Goal: Transaction & Acquisition: Purchase product/service

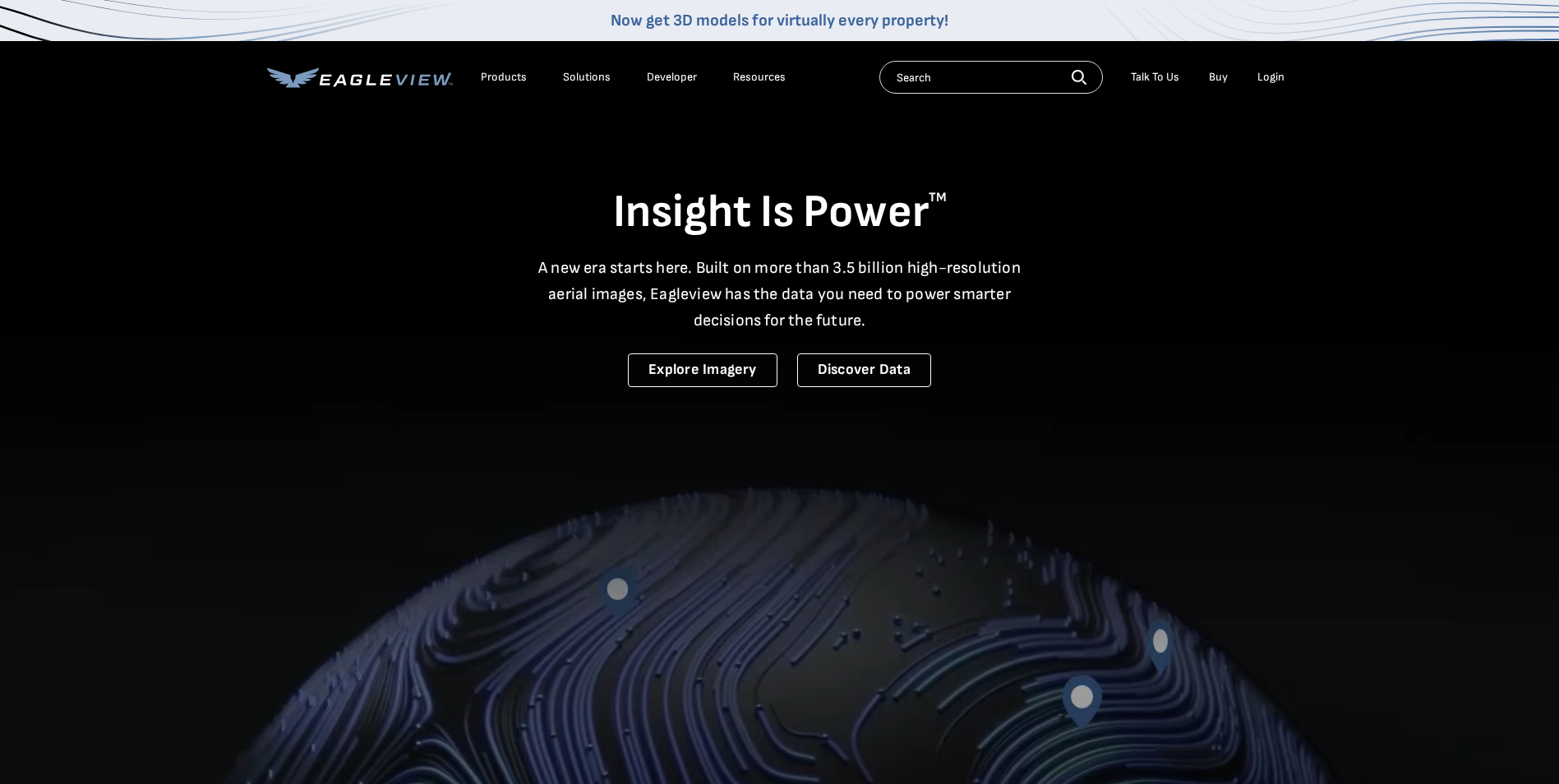
click at [1266, 77] on div "Login" at bounding box center [1270, 78] width 28 height 15
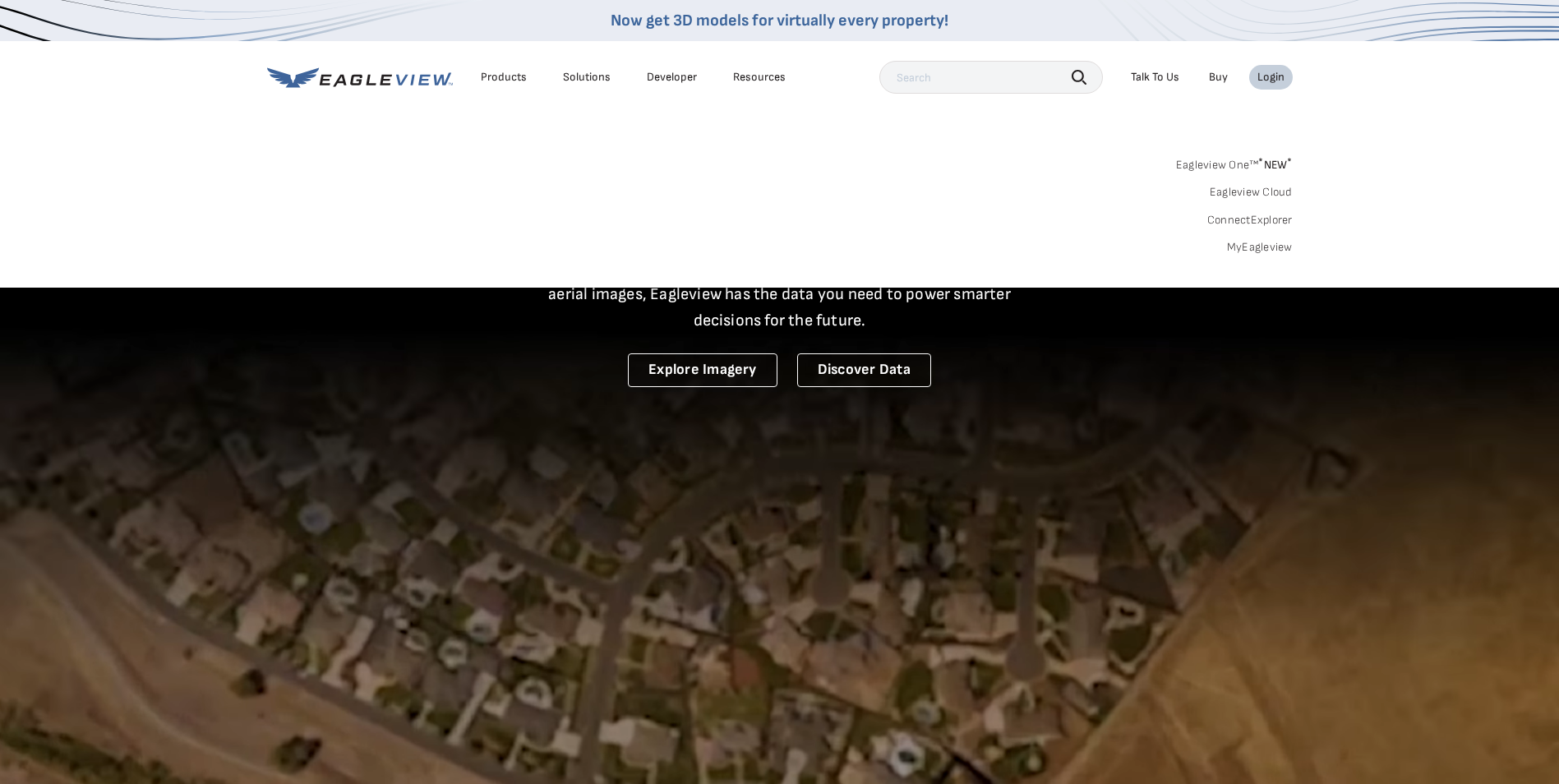
click at [1248, 245] on link "MyEagleview" at bounding box center [1259, 248] width 66 height 15
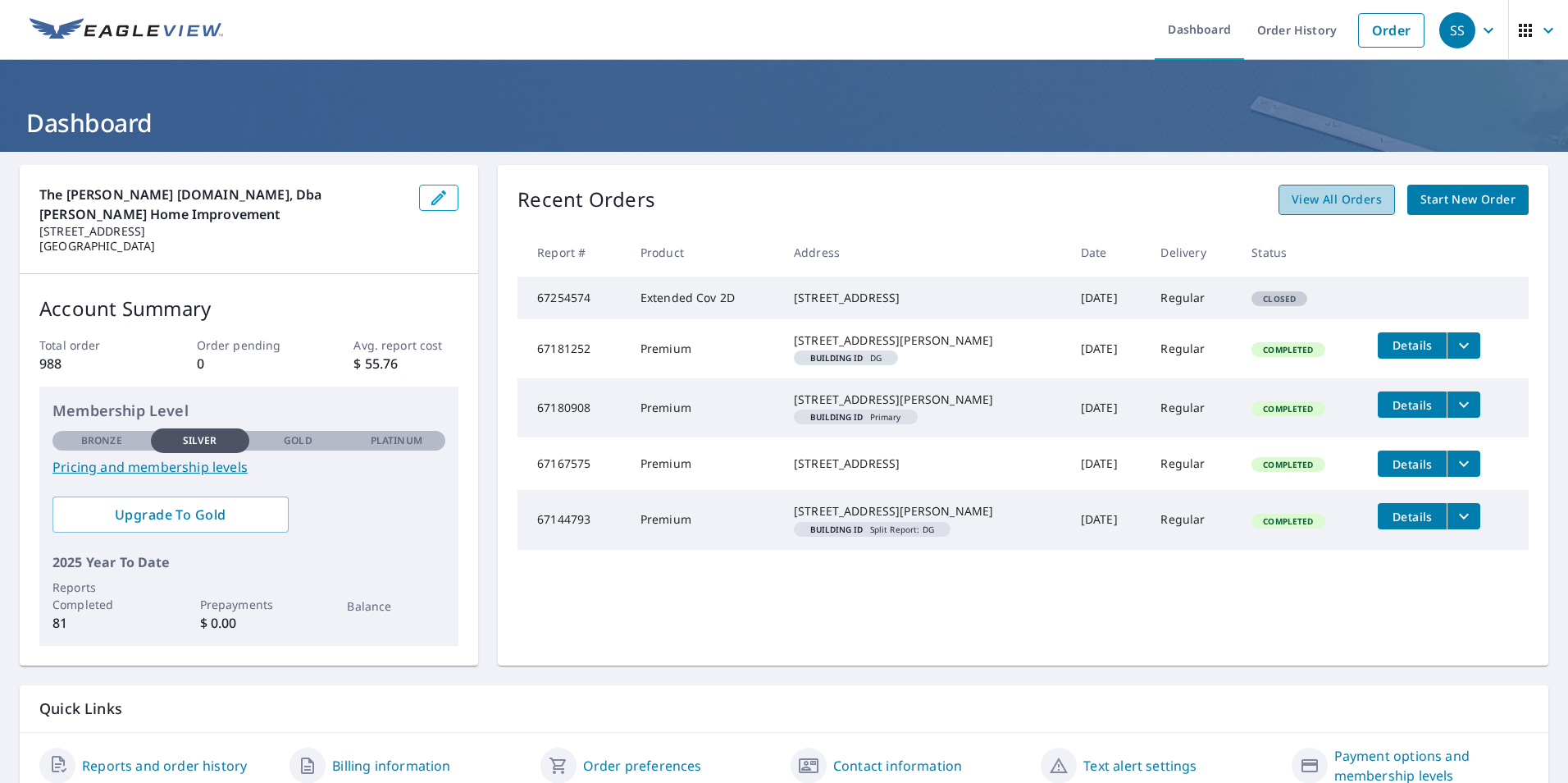
click at [1340, 203] on span "View All Orders" at bounding box center [1336, 200] width 90 height 21
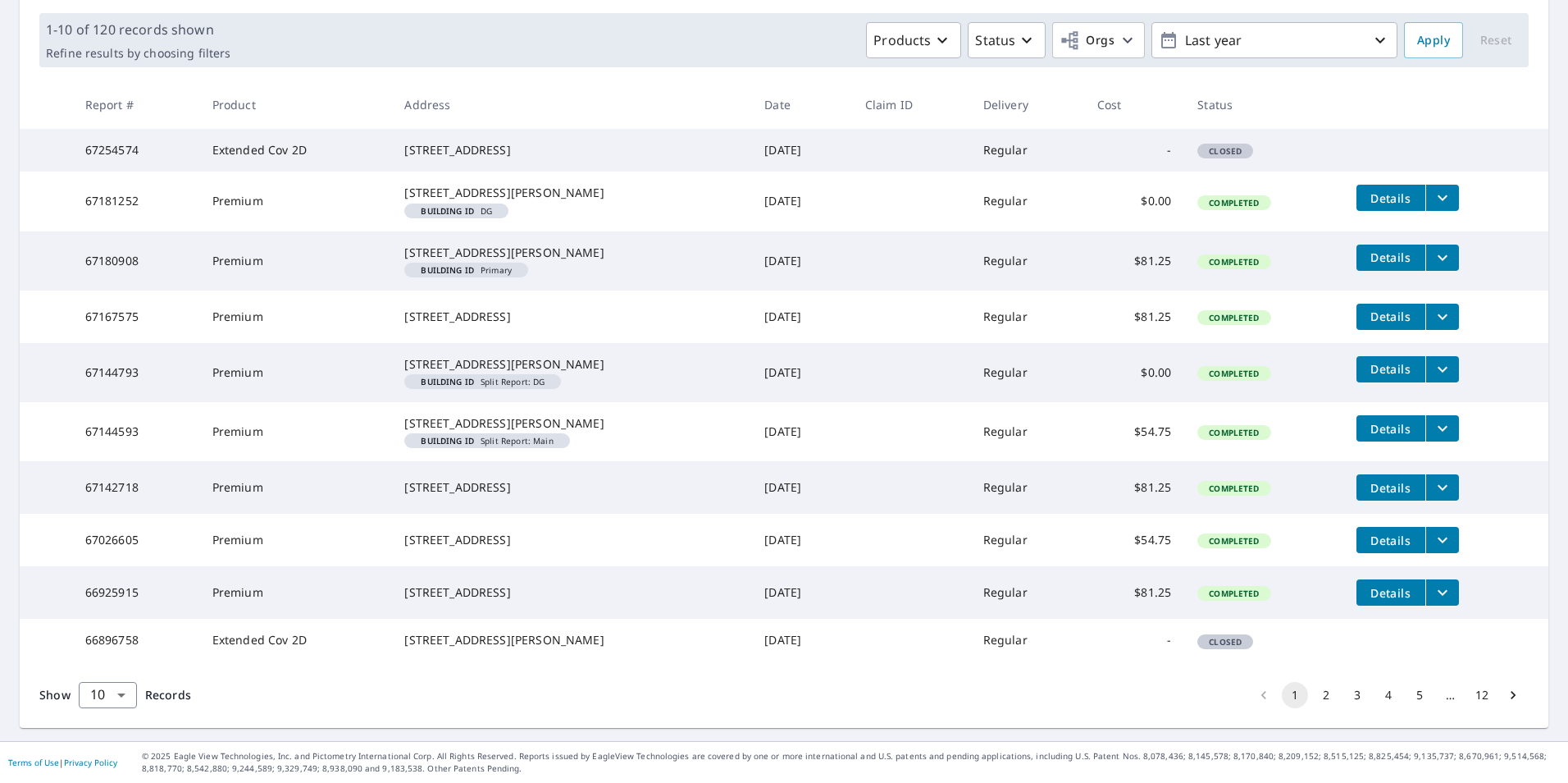
scroll to position [358, 0]
click at [1313, 687] on button "2" at bounding box center [1326, 695] width 27 height 27
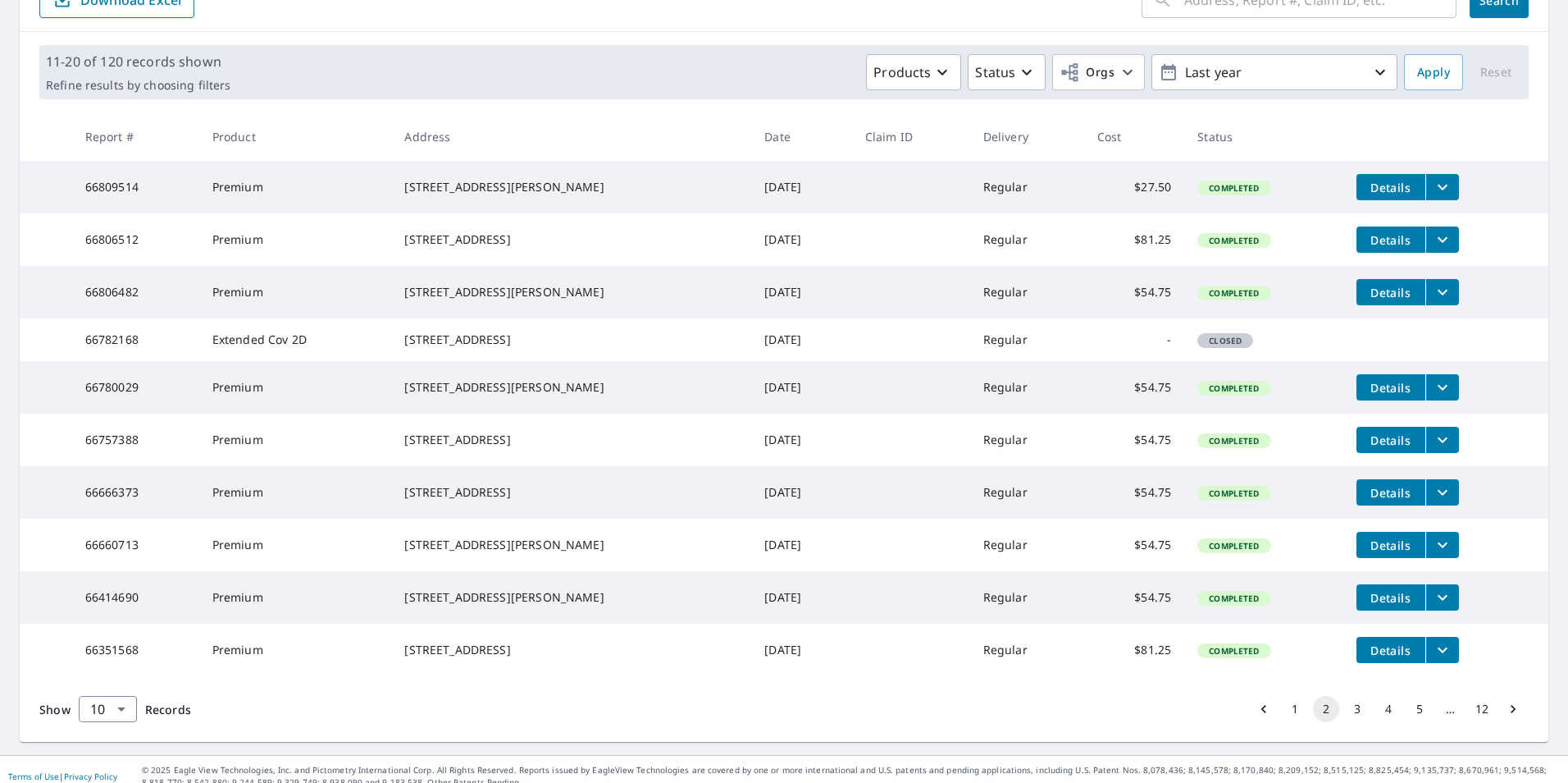
scroll to position [292, 0]
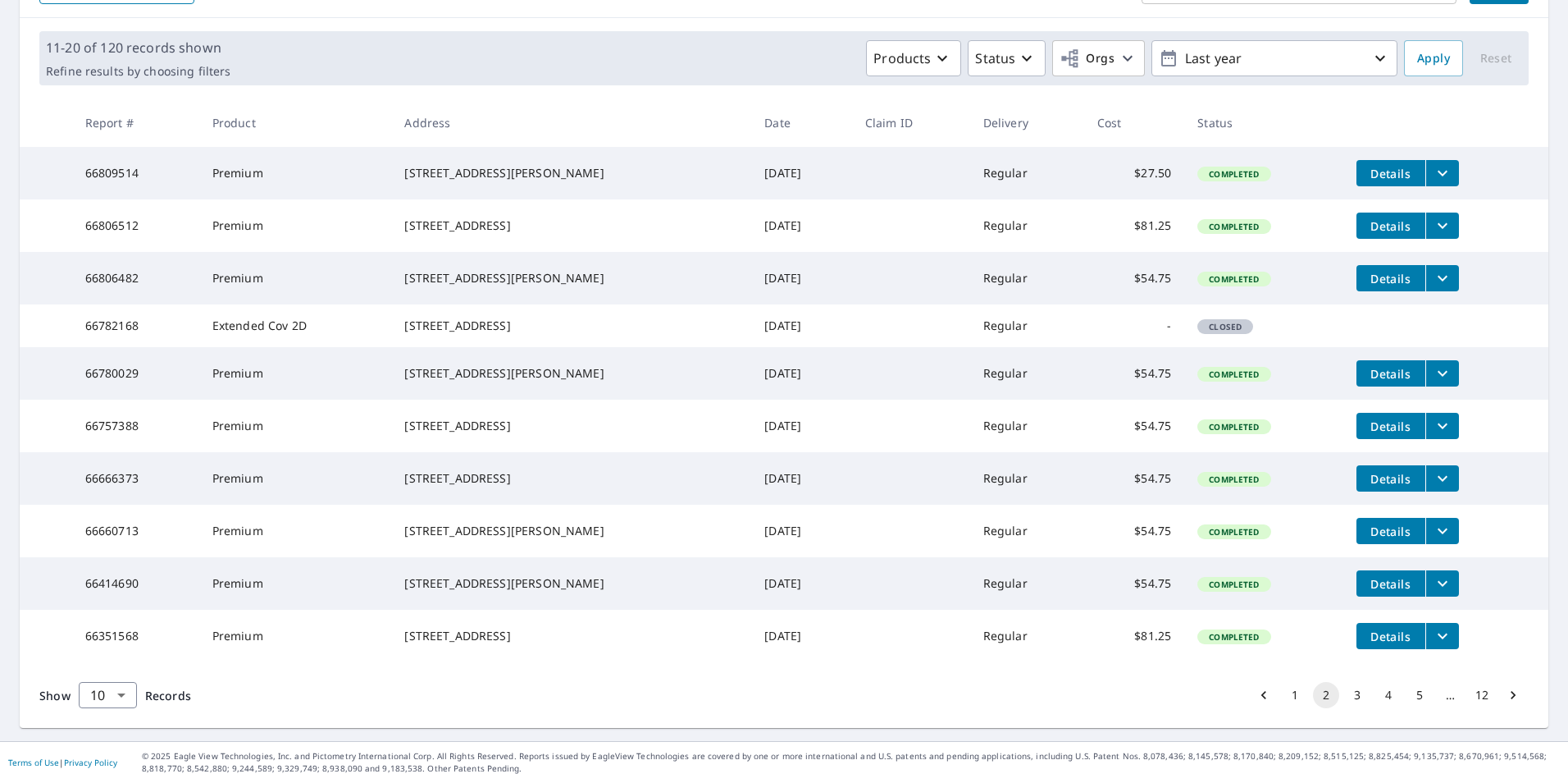
click at [1346, 695] on button "3" at bounding box center [1358, 695] width 27 height 27
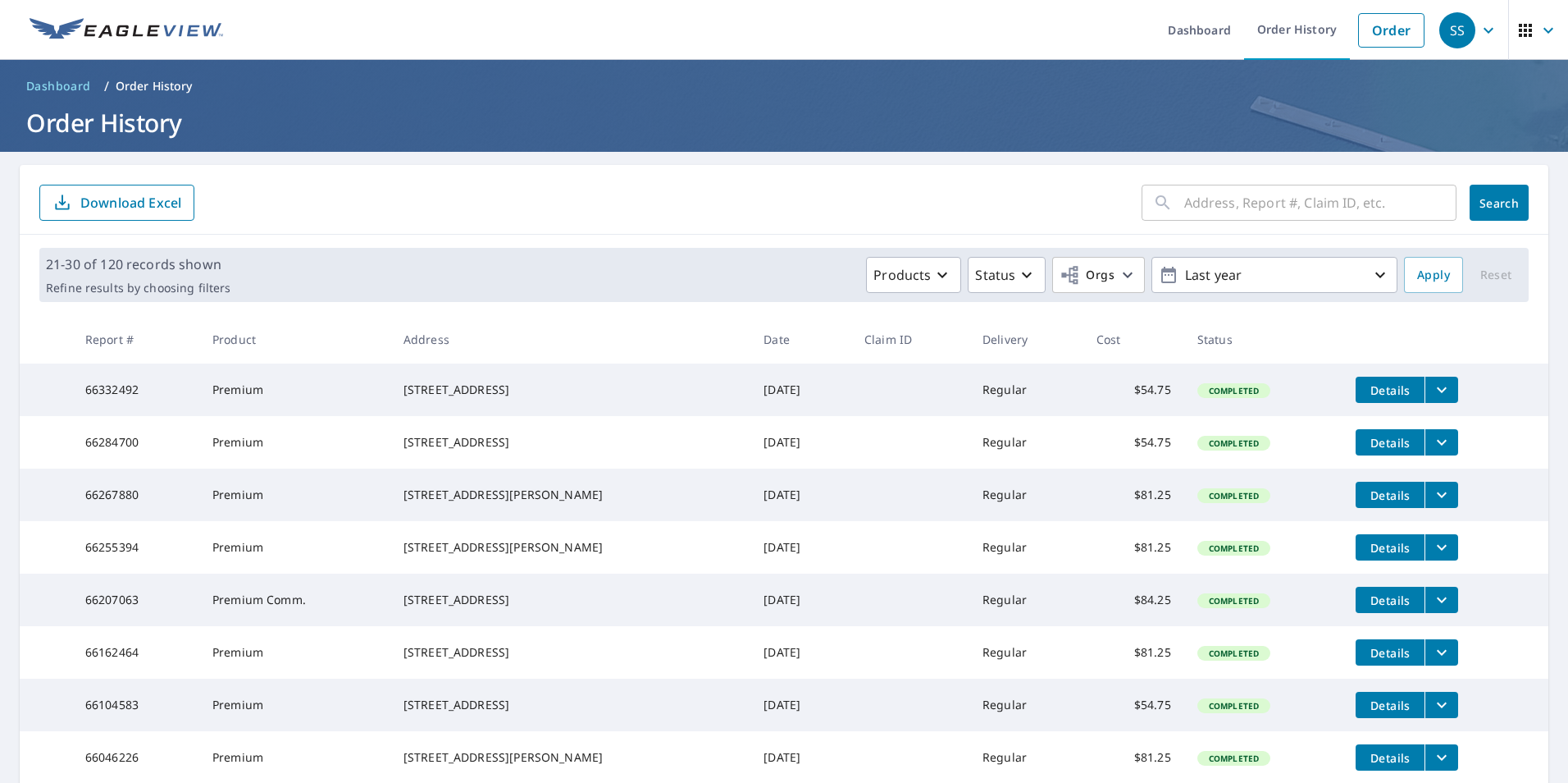
click at [1162, 202] on div "​" at bounding box center [1299, 203] width 315 height 36
type input "4719 austin peay hwy"
click button "Search" at bounding box center [1499, 203] width 59 height 36
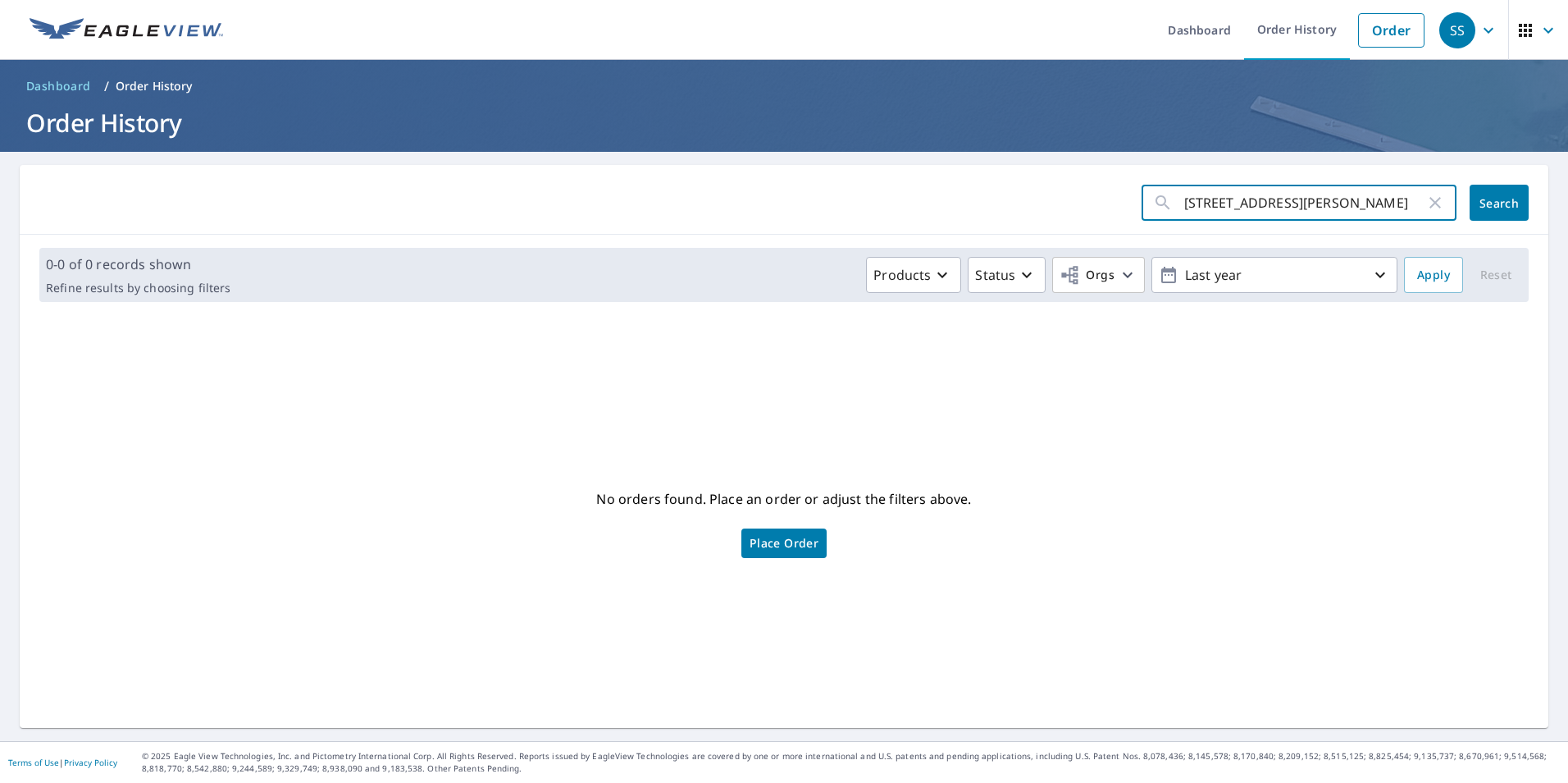
click at [1153, 416] on div "No orders found. Place an order or adjust the filters above. Place Order" at bounding box center [784, 521] width 1503 height 387
drag, startPoint x: 1322, startPoint y: 201, endPoint x: 1117, endPoint y: 191, distance: 205.2
click at [1117, 191] on form "4719 austin peay hwy ​ Search" at bounding box center [784, 203] width 1489 height 36
type input "4719 austin peay hwy westmoreland"
click button "Search" at bounding box center [1499, 203] width 59 height 36
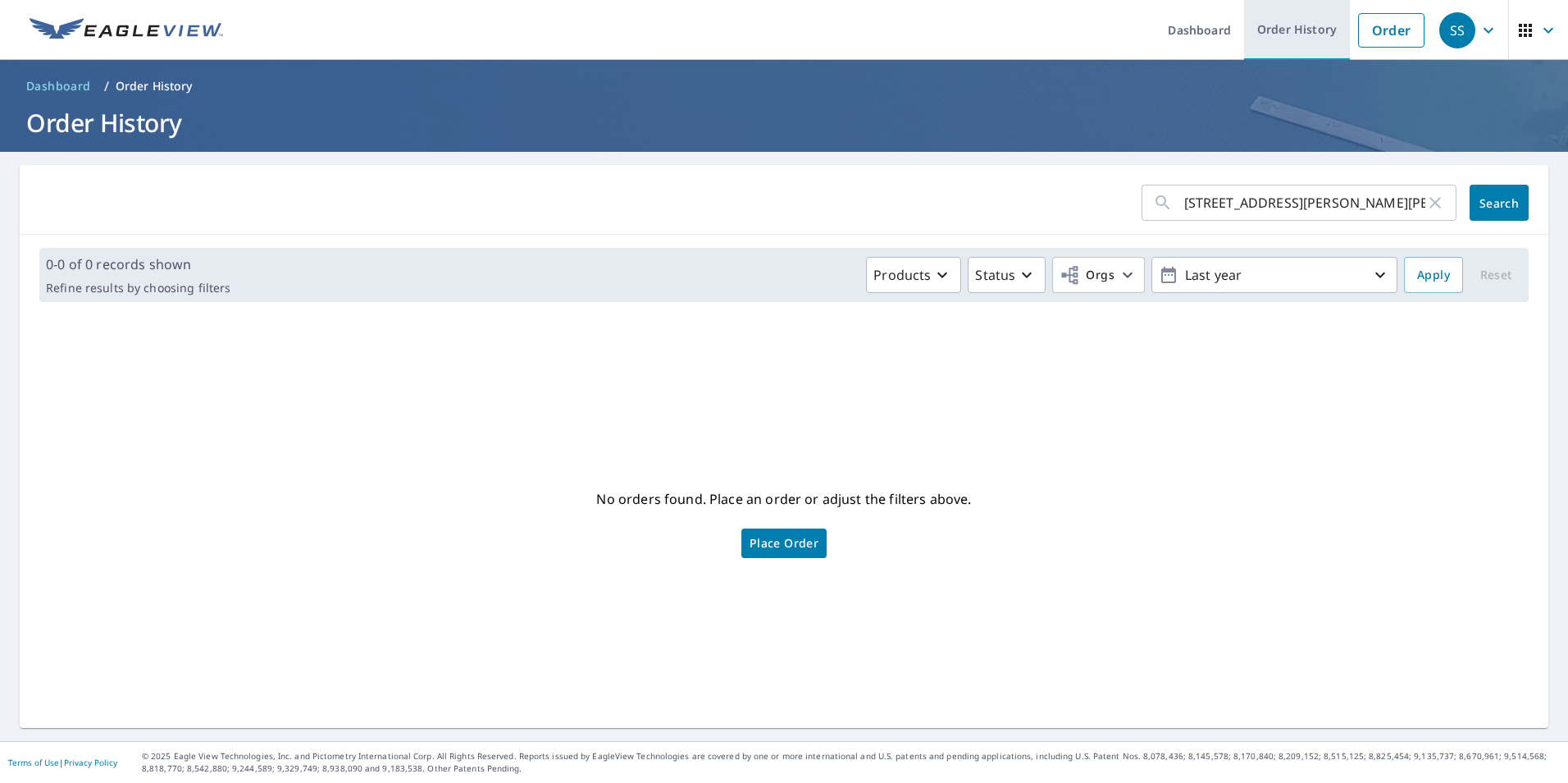
click at [1269, 27] on link "Order History" at bounding box center [1297, 29] width 106 height 60
click at [1375, 27] on link "Order" at bounding box center [1392, 30] width 66 height 34
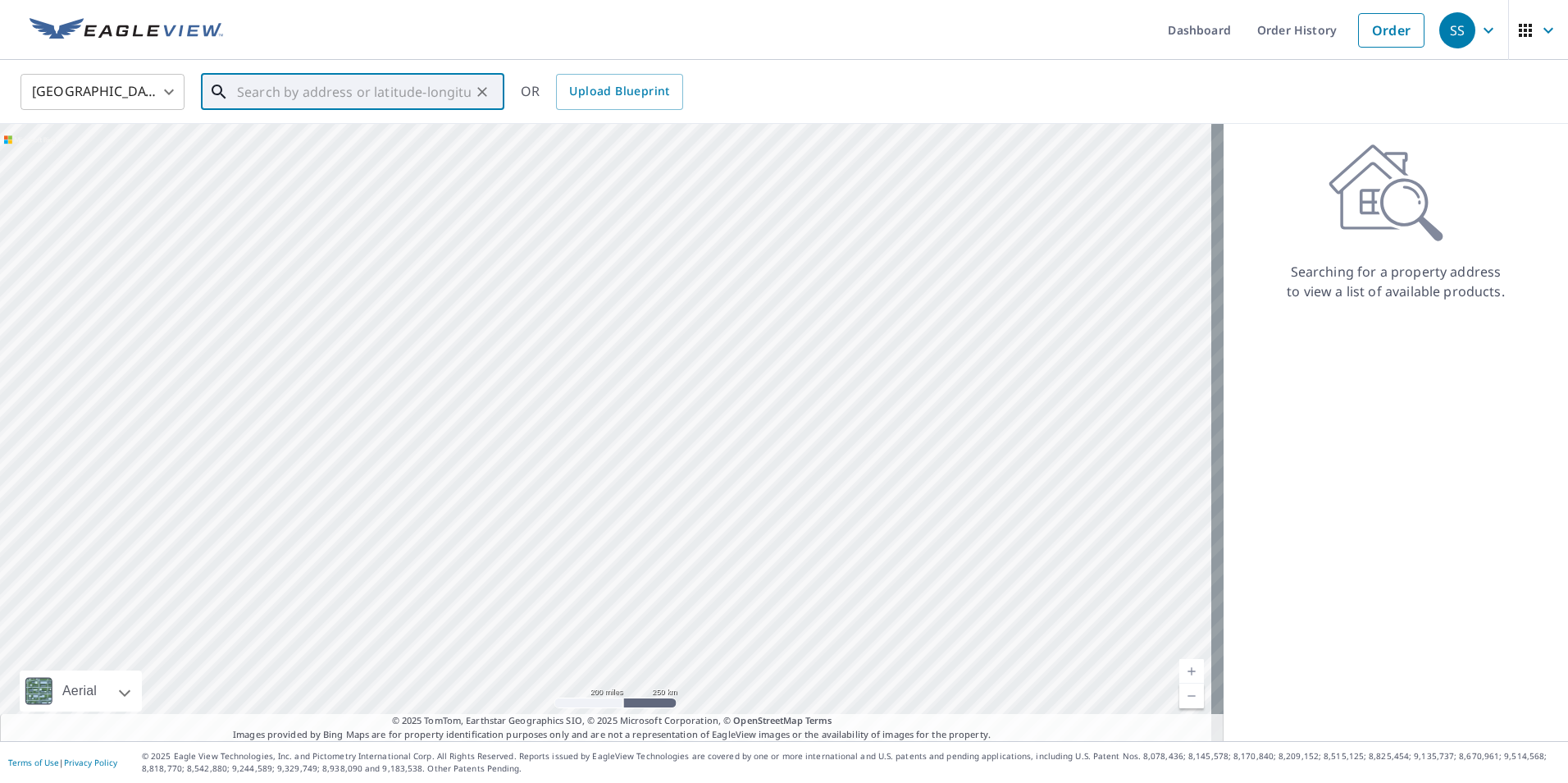
click at [255, 87] on input "text" at bounding box center [353, 92] width 234 height 46
click at [287, 145] on span "4719 Austin Peay Hwy" at bounding box center [363, 139] width 258 height 20
type input "4719 Austin Peay Hwy Westmoreland, TN 37186"
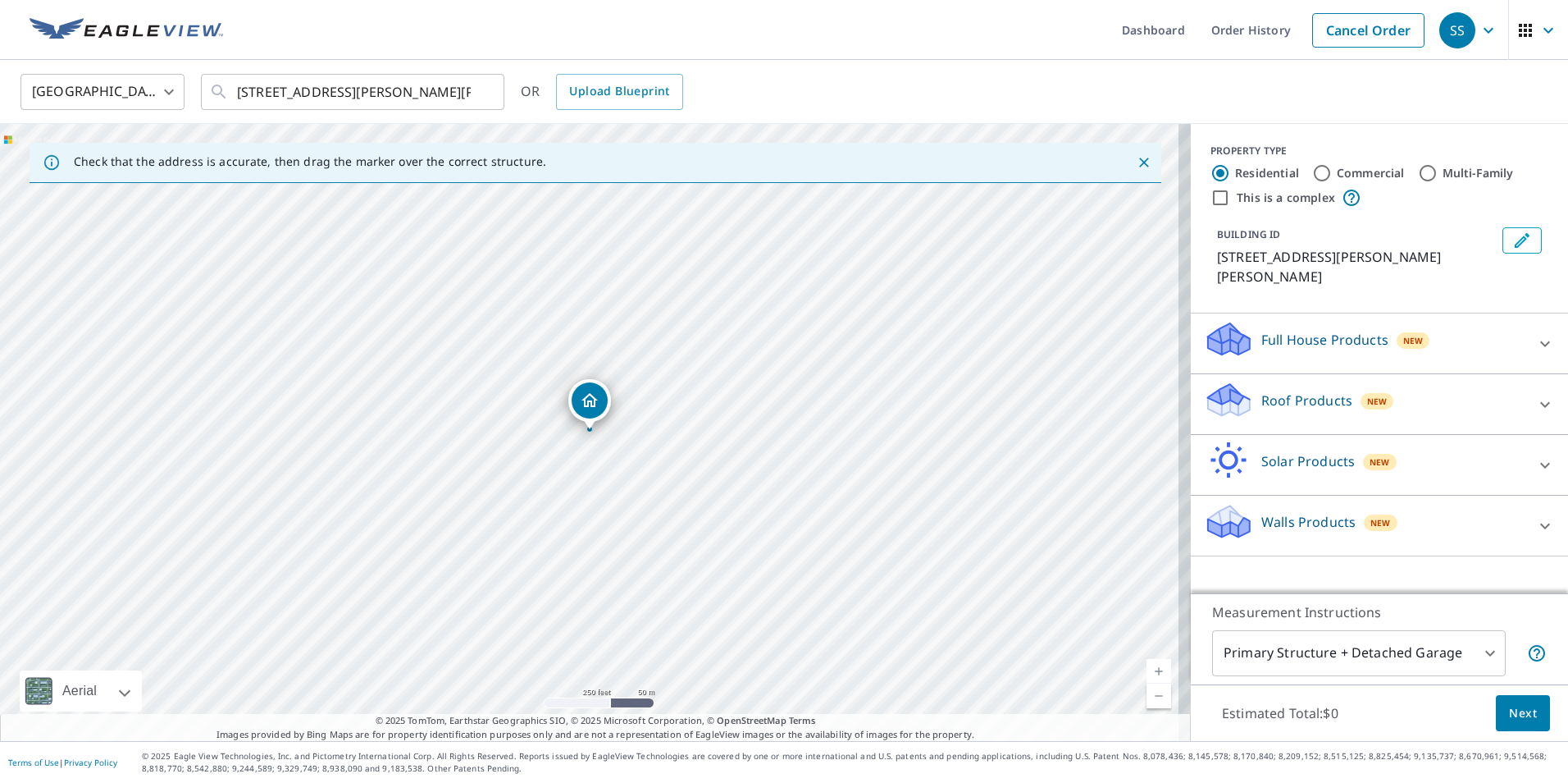
click at [1150, 669] on link "Current Level 17, Zoom In" at bounding box center [1159, 671] width 25 height 25
click at [1150, 669] on link "Current Level 19, Zoom In" at bounding box center [1159, 671] width 25 height 25
drag, startPoint x: 585, startPoint y: 400, endPoint x: 559, endPoint y: 392, distance: 27.2
click at [1297, 405] on p "Roof Products" at bounding box center [1307, 400] width 91 height 20
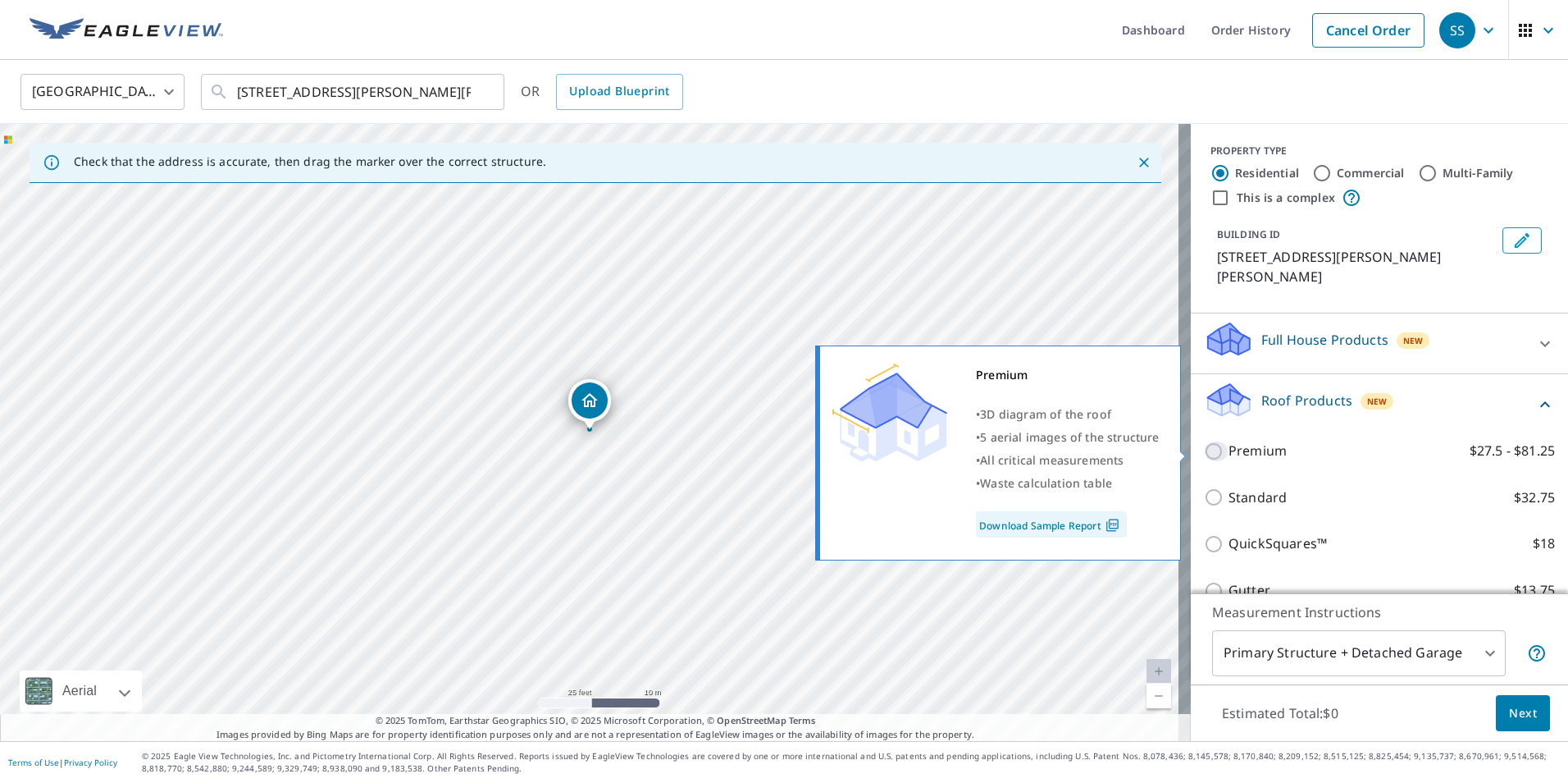
click at [1204, 453] on input "Premium $27.5 - $81.25" at bounding box center [1217, 451] width 25 height 20
checkbox input "true"
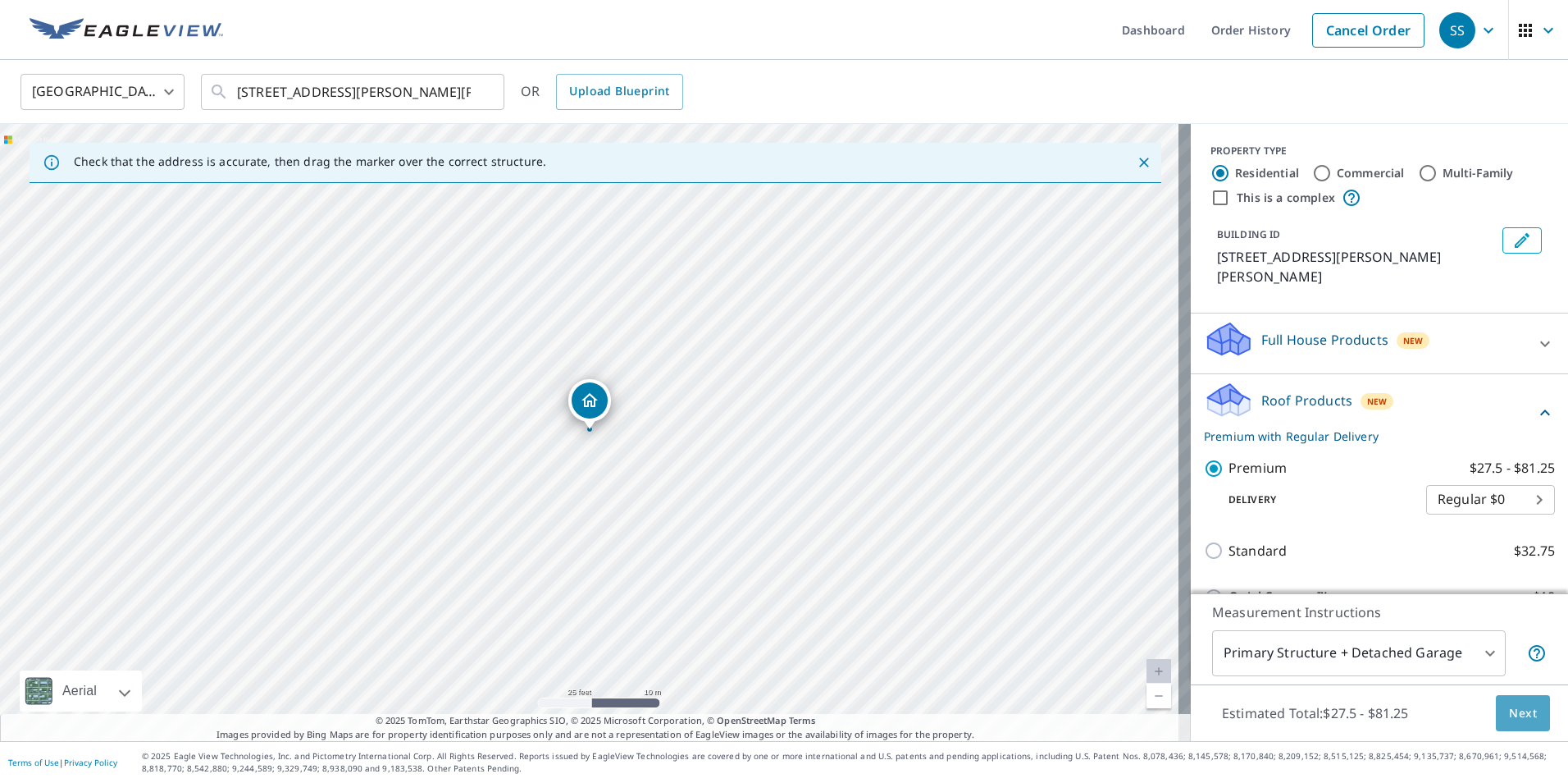
click at [1509, 711] on span "Next" at bounding box center [1523, 714] width 27 height 21
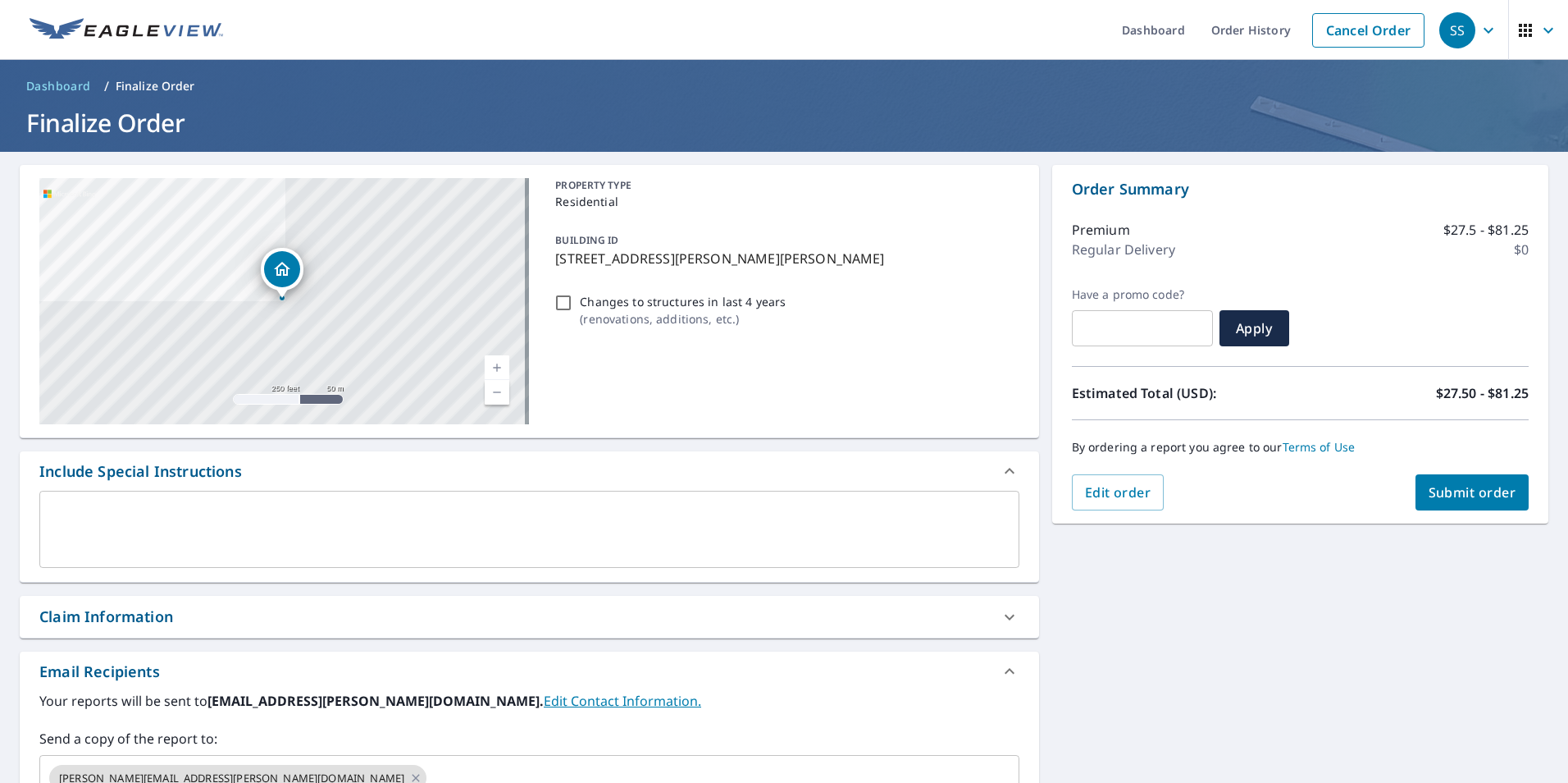
click at [557, 300] on input "Changes to structures in last 4 years ( renovations, additions, etc. )" at bounding box center [563, 302] width 20 height 20
checkbox input "true"
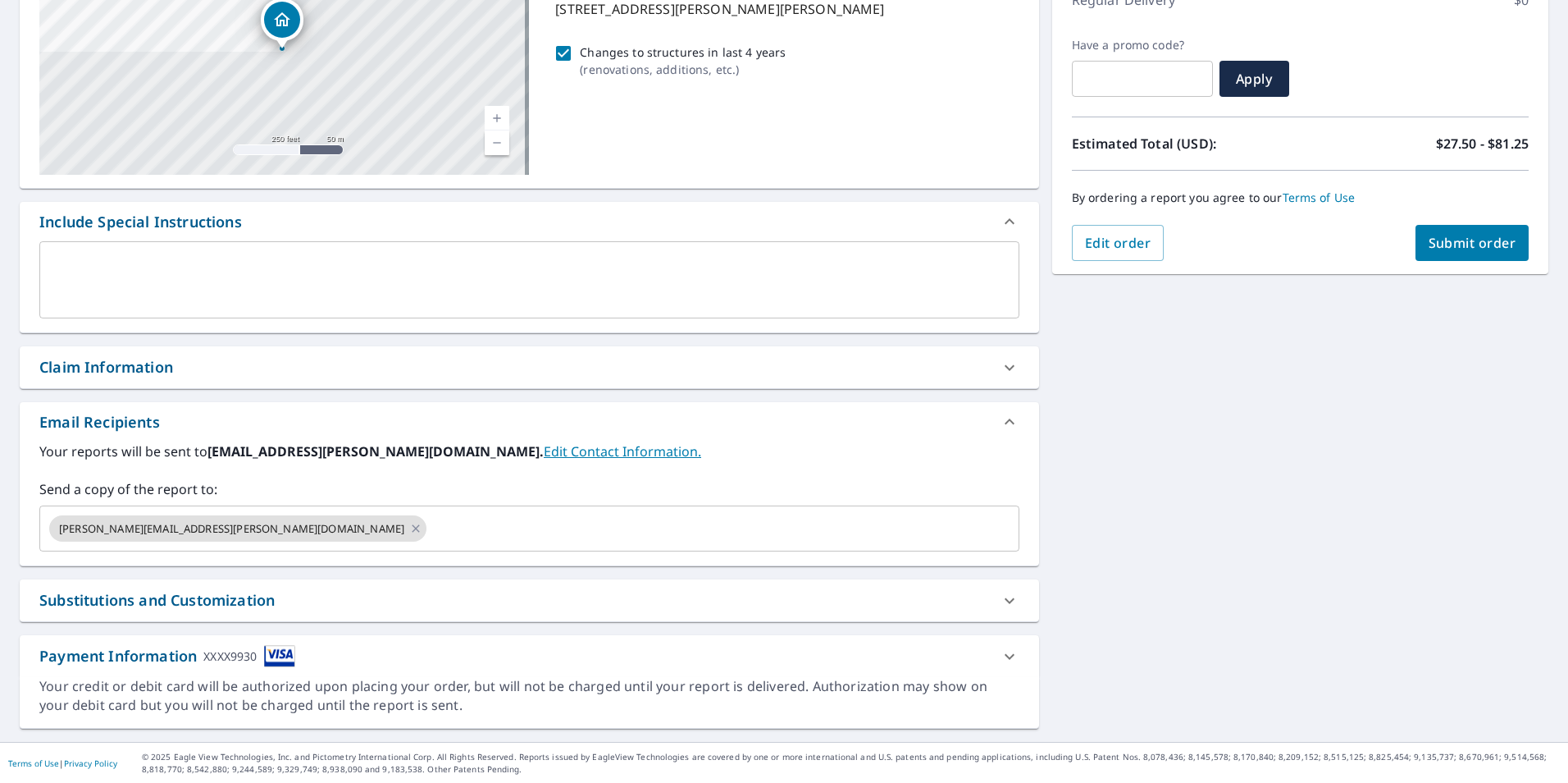
scroll to position [250, 0]
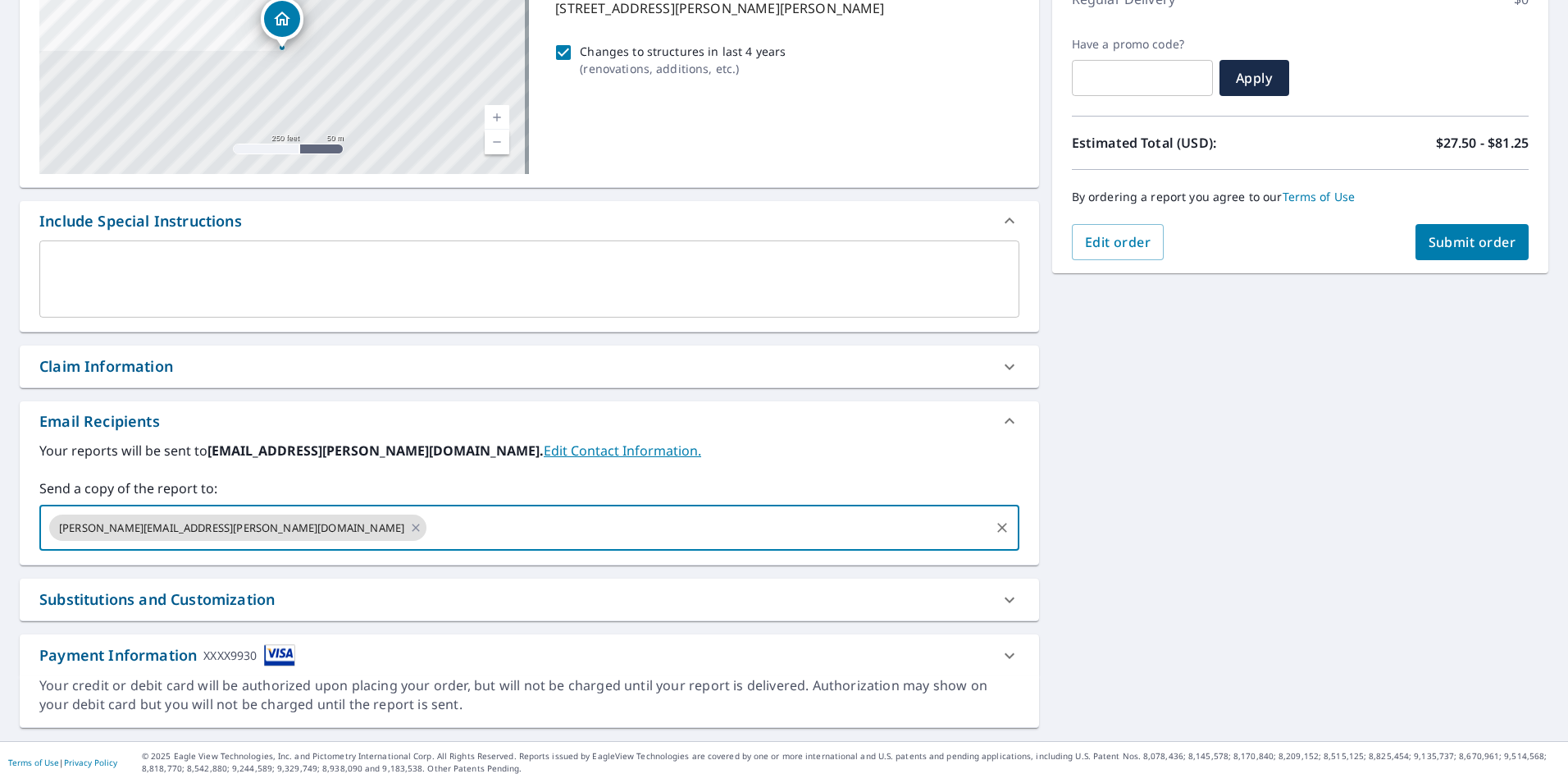
click at [429, 532] on input "text" at bounding box center [709, 527] width 559 height 31
type input "phil@clinard.com"
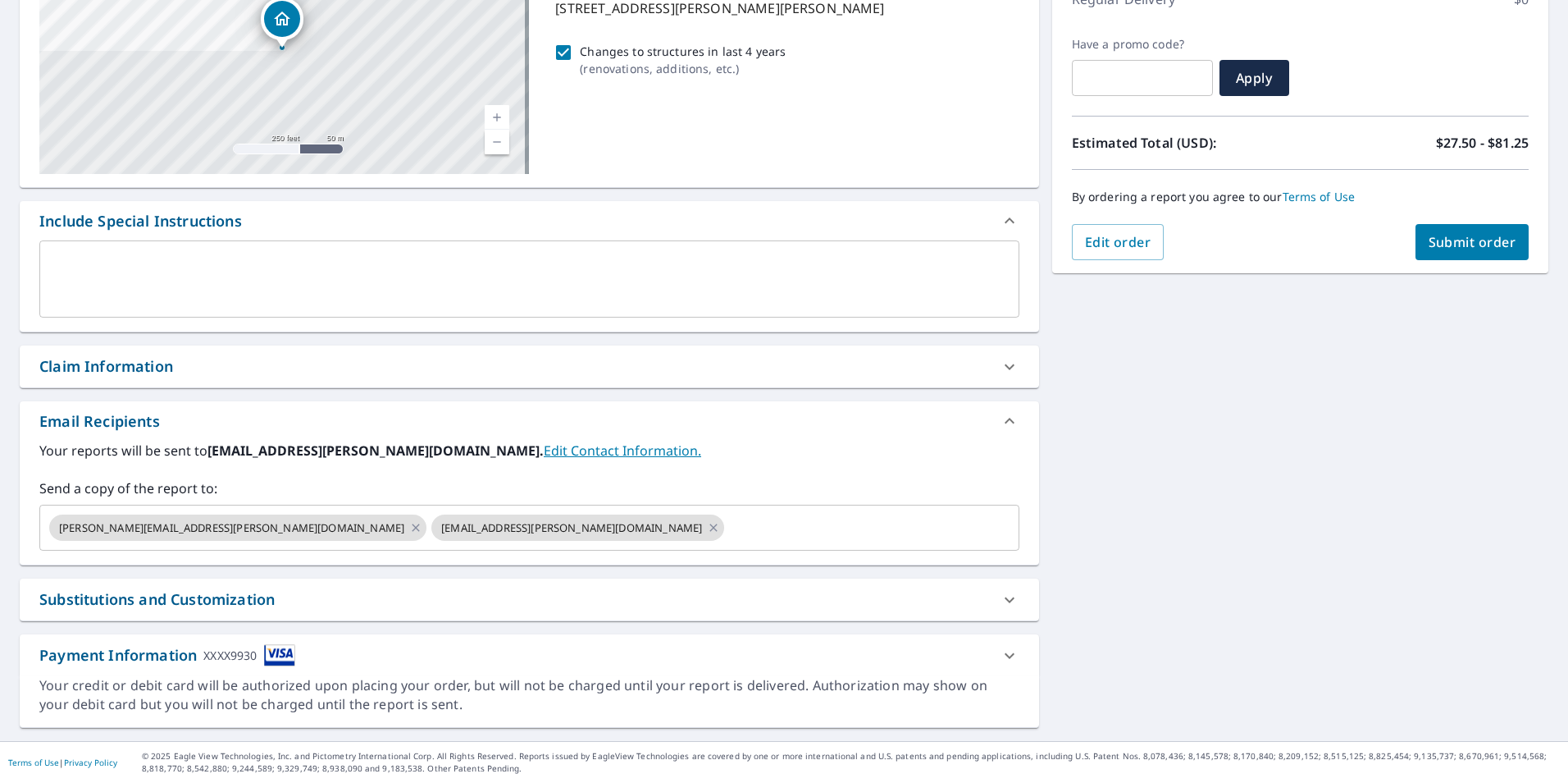
click at [217, 604] on div "Substitutions and Customization" at bounding box center [157, 599] width 235 height 22
checkbox input "true"
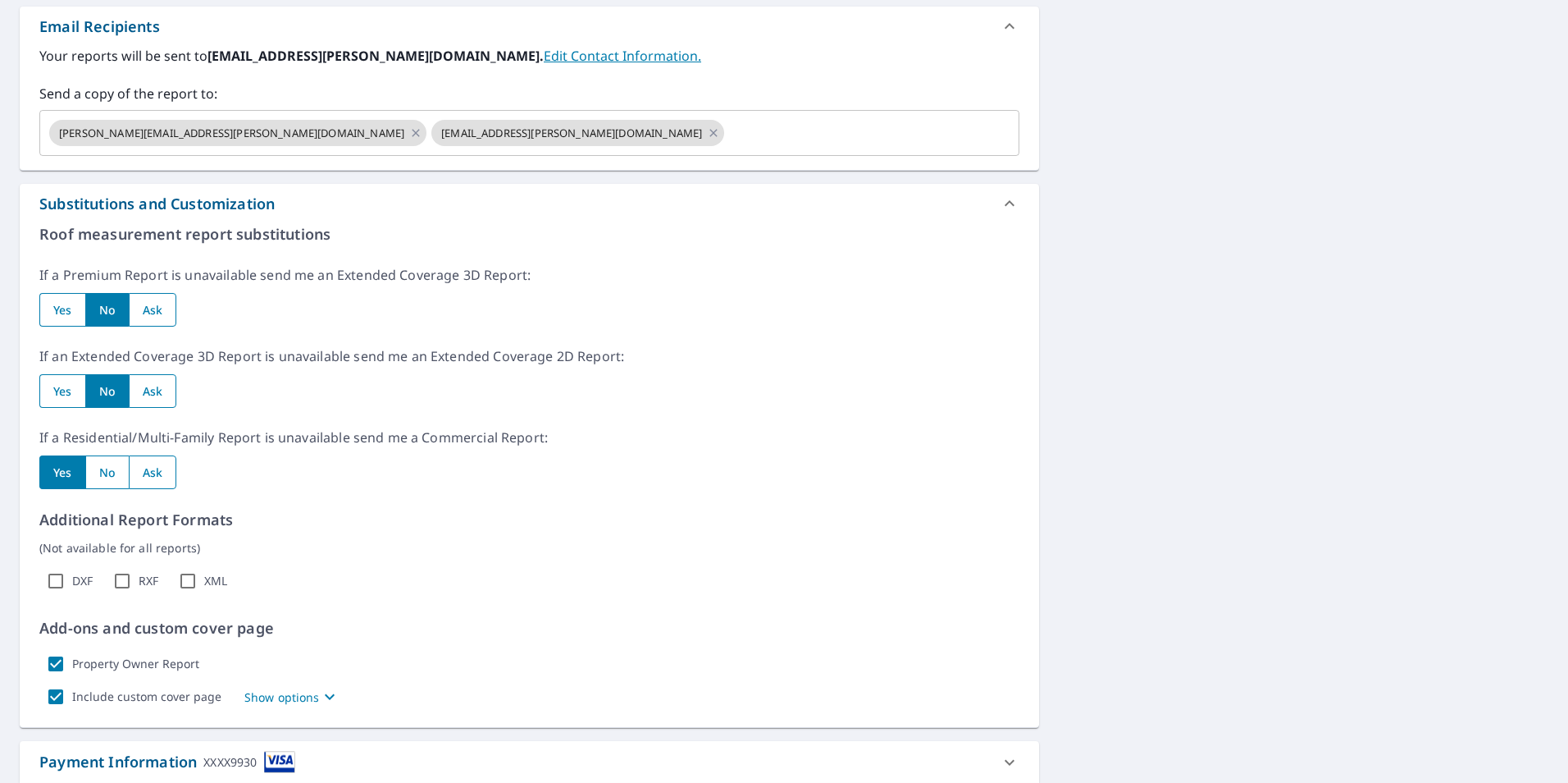
scroll to position [661, 0]
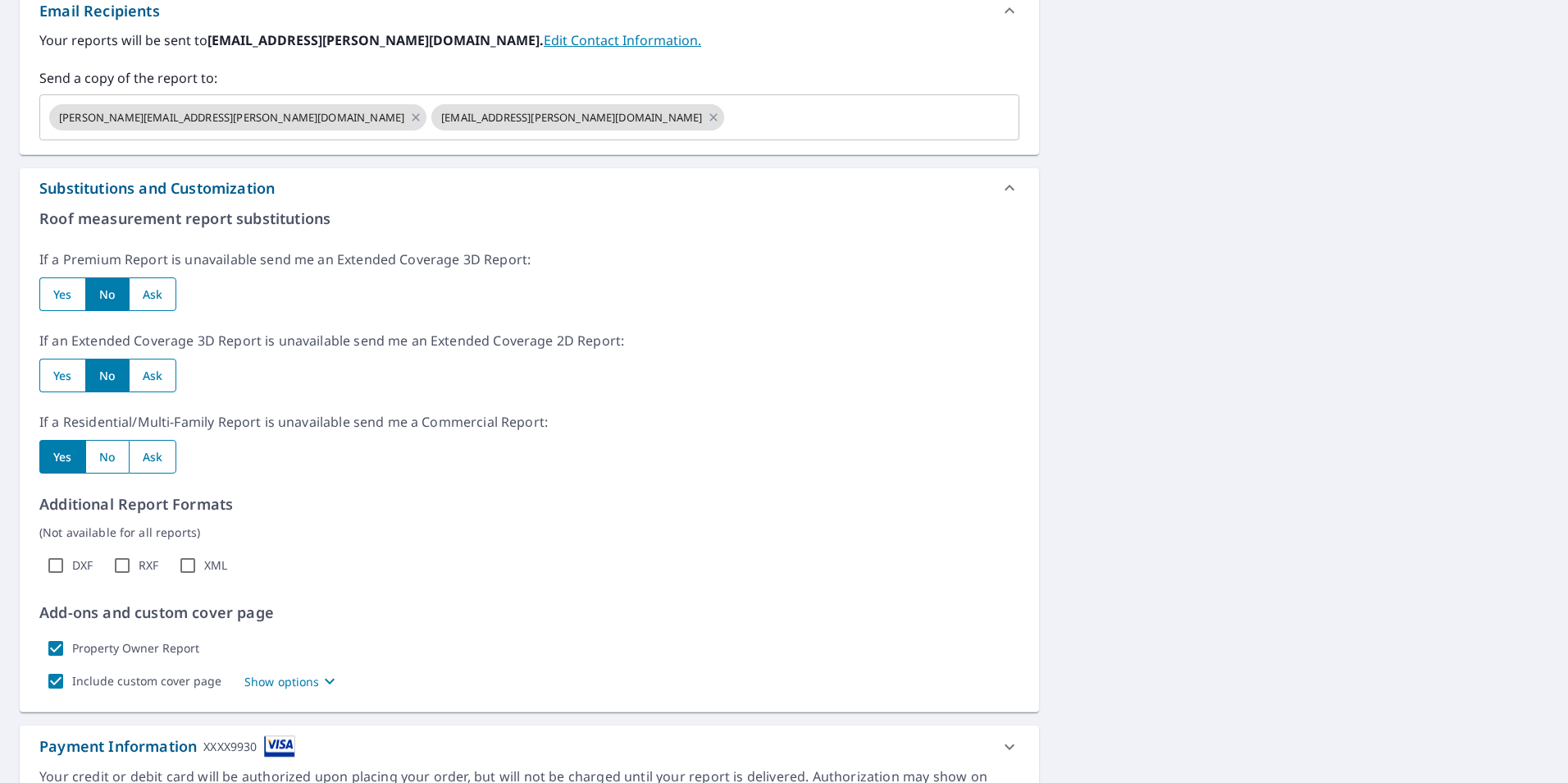
click at [58, 650] on input "Property Owner Report" at bounding box center [56, 648] width 33 height 33
checkbox input "false"
click at [50, 674] on input "Include custom cover page" at bounding box center [56, 681] width 33 height 33
checkbox input "false"
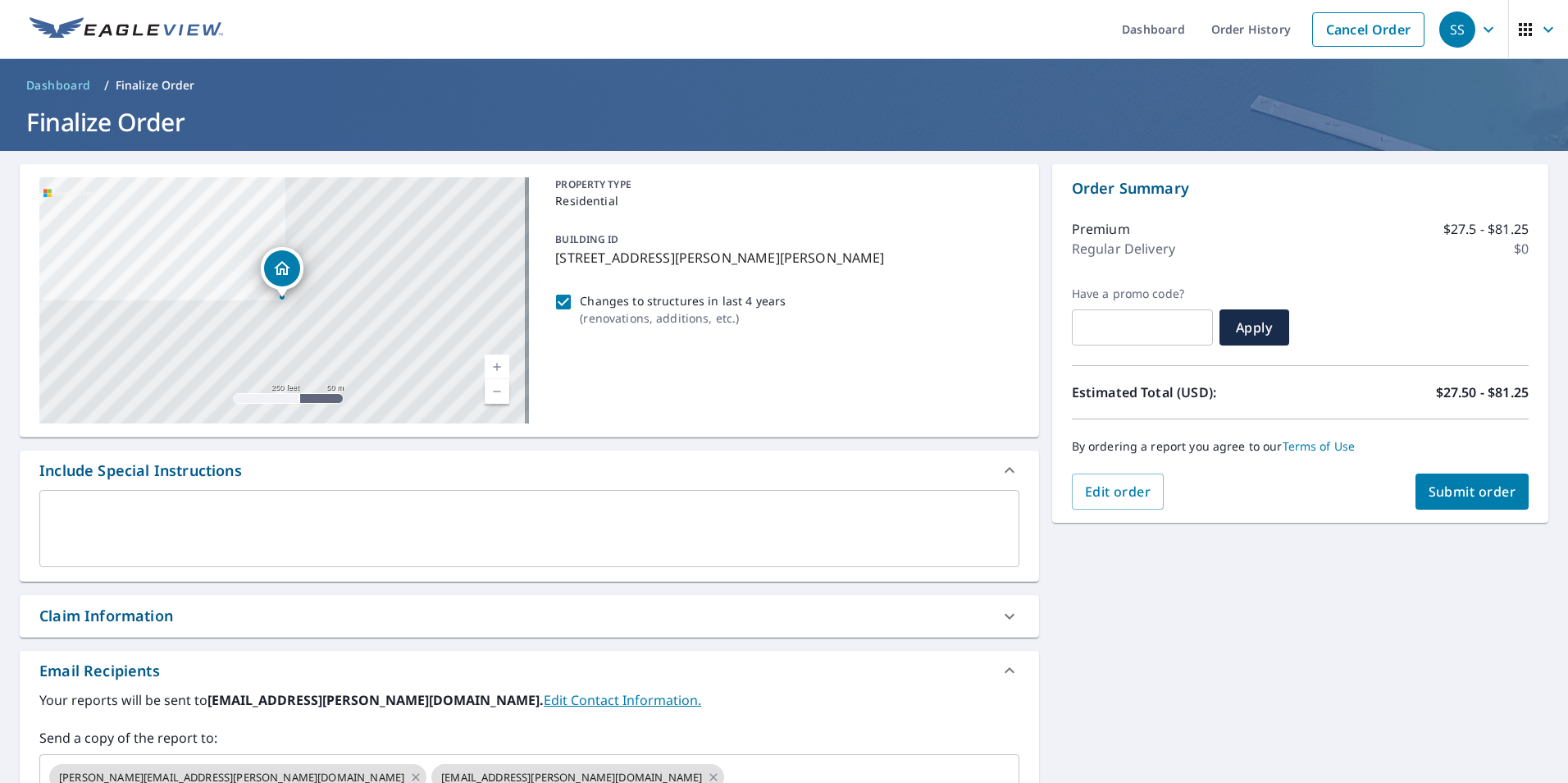
scroll to position [0, 0]
click at [1448, 495] on span "Submit order" at bounding box center [1472, 492] width 88 height 18
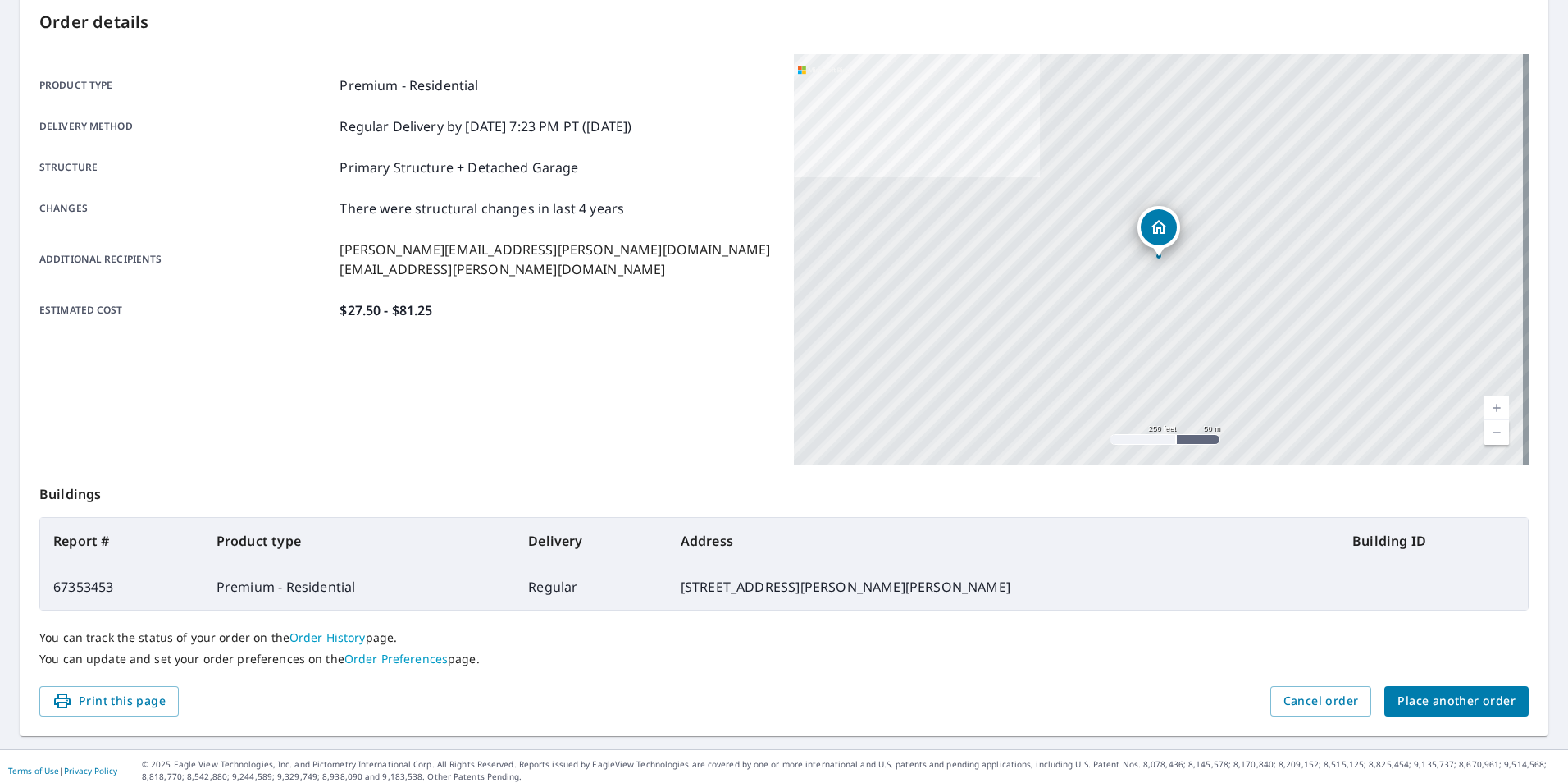
scroll to position [183, 0]
